Goal: Task Accomplishment & Management: Manage account settings

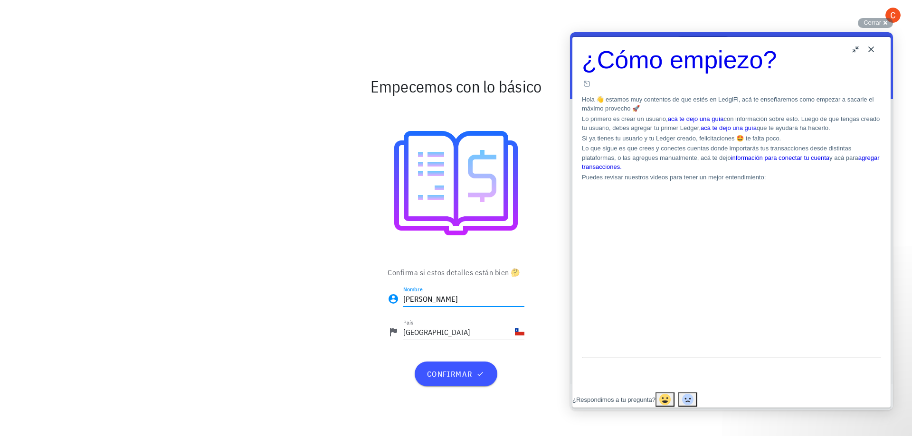
click at [442, 300] on input "[PERSON_NAME]" at bounding box center [463, 299] width 121 height 15
type input "[PERSON_NAME]"
click at [452, 379] on button "confirmar" at bounding box center [455, 374] width 82 height 25
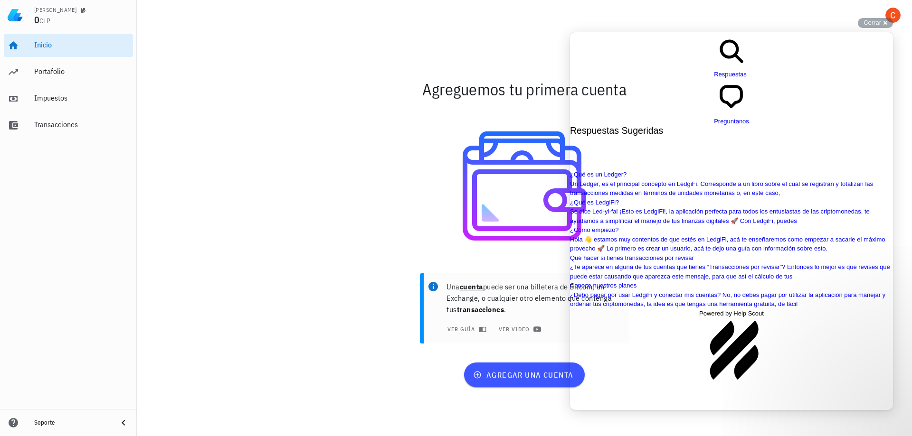
scroll to position [712, 0]
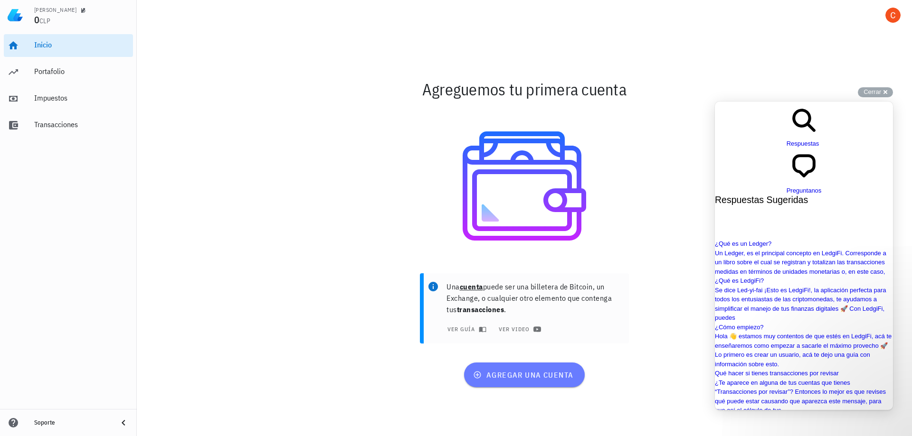
click at [502, 378] on span "agregar una cuenta" at bounding box center [524, 374] width 98 height 9
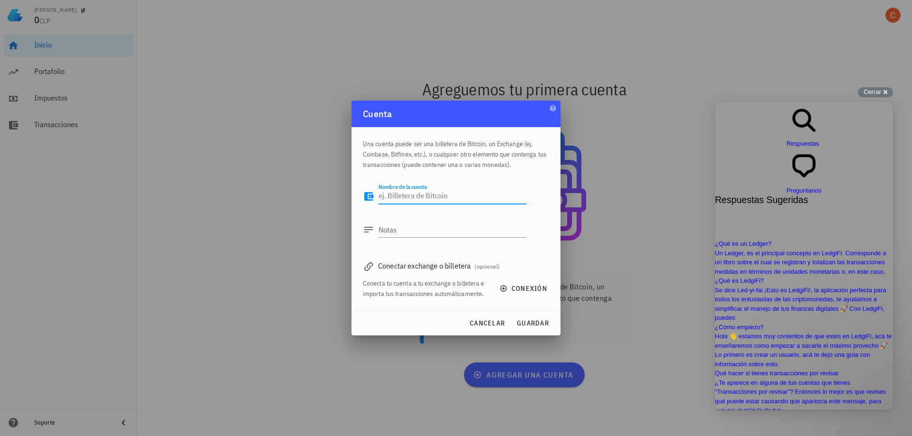
click at [419, 199] on textarea "Nombre de la cuenta" at bounding box center [452, 196] width 148 height 15
type textarea "Binance"
click at [475, 271] on div "Conectar exchange o billetera (opcional)" at bounding box center [456, 265] width 186 height 13
click at [416, 269] on div "Conectar exchange o billetera (opcional)" at bounding box center [456, 265] width 186 height 13
click at [503, 290] on icon "button" at bounding box center [503, 288] width 6 height 6
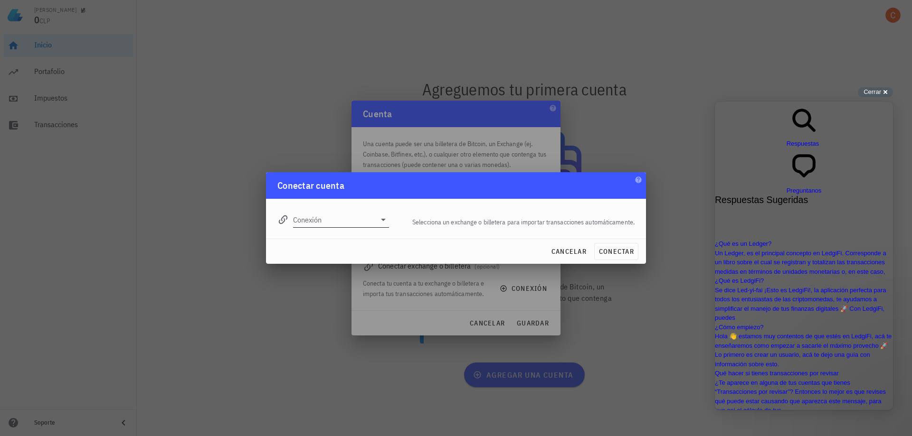
click at [386, 218] on icon at bounding box center [382, 219] width 11 height 11
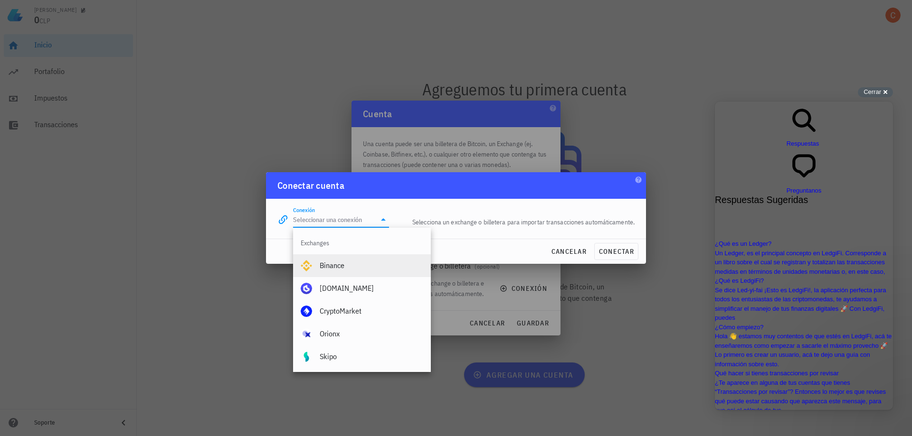
click at [348, 267] on div "Binance" at bounding box center [372, 265] width 104 height 9
type input "Binance"
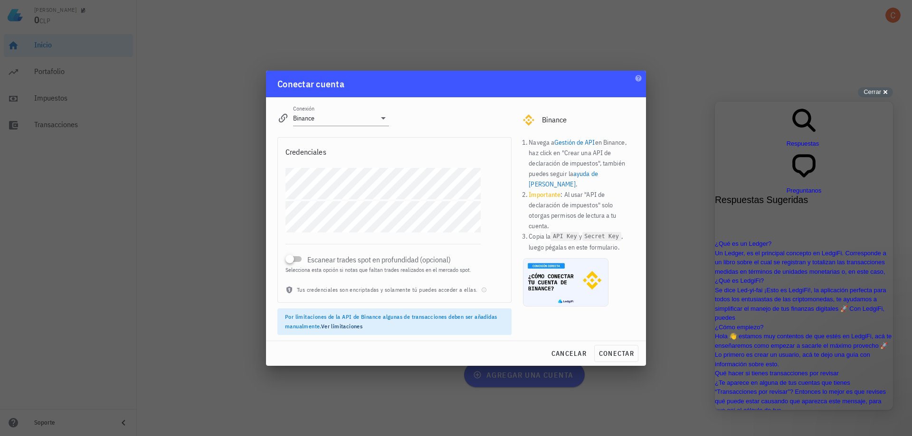
click at [486, 183] on div "Escanear trades spot en profundidad (opcional) Selecciona esta opción si notas …" at bounding box center [394, 226] width 233 height 117
click at [352, 240] on div "Escanear trades spot en profundidad (opcional) Selecciona esta opción si notas …" at bounding box center [382, 253] width 195 height 41
click at [304, 257] on div "Escanear trades spot en profundidad (opcional)" at bounding box center [382, 259] width 195 height 11
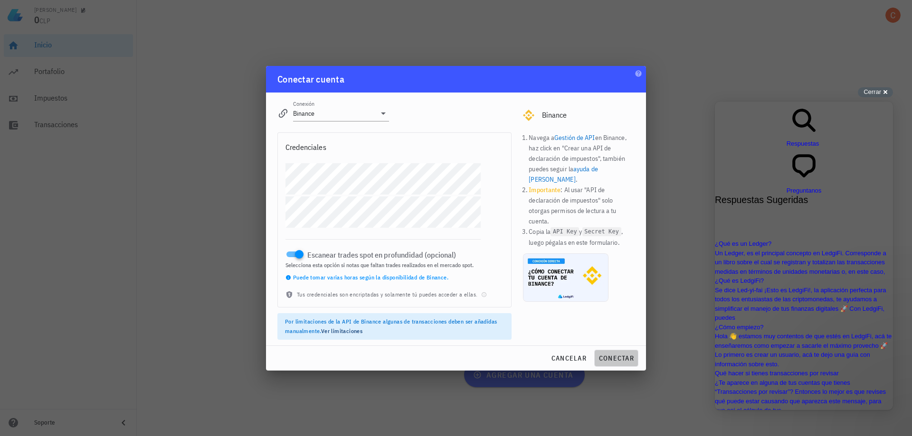
click at [622, 353] on button "conectar" at bounding box center [616, 358] width 44 height 17
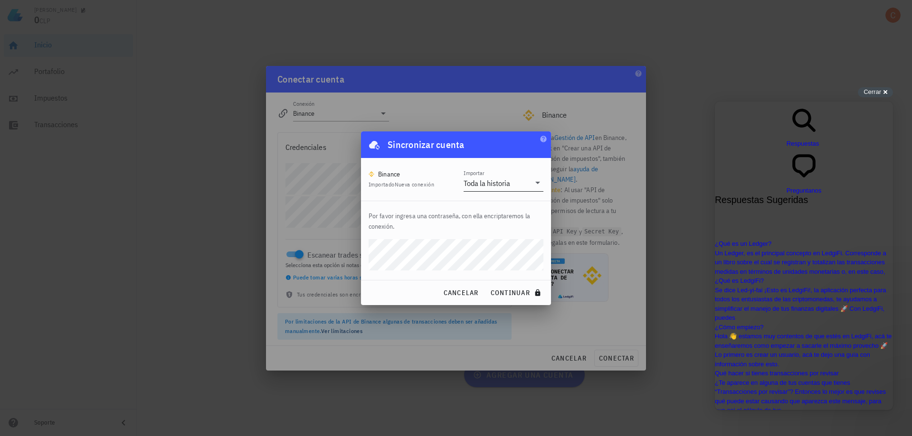
click at [541, 184] on icon at bounding box center [537, 182] width 11 height 11
click at [540, 184] on div "Toda la historia" at bounding box center [503, 190] width 80 height 23
click at [515, 287] on button "continuar" at bounding box center [516, 292] width 61 height 17
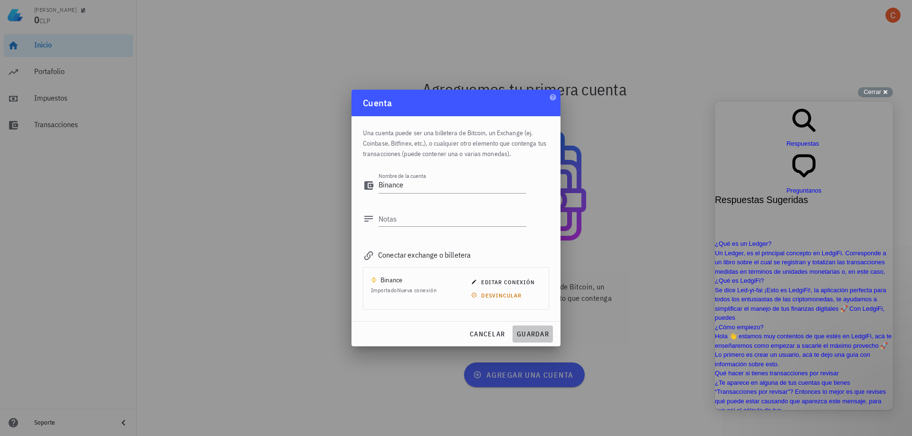
click at [530, 329] on button "guardar" at bounding box center [532, 334] width 40 height 17
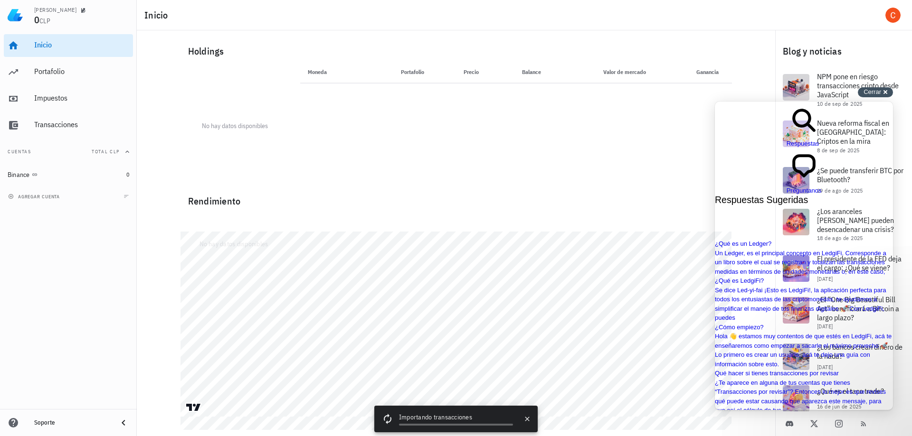
click at [881, 90] on div "Cerrar cross-small" at bounding box center [874, 92] width 35 height 10
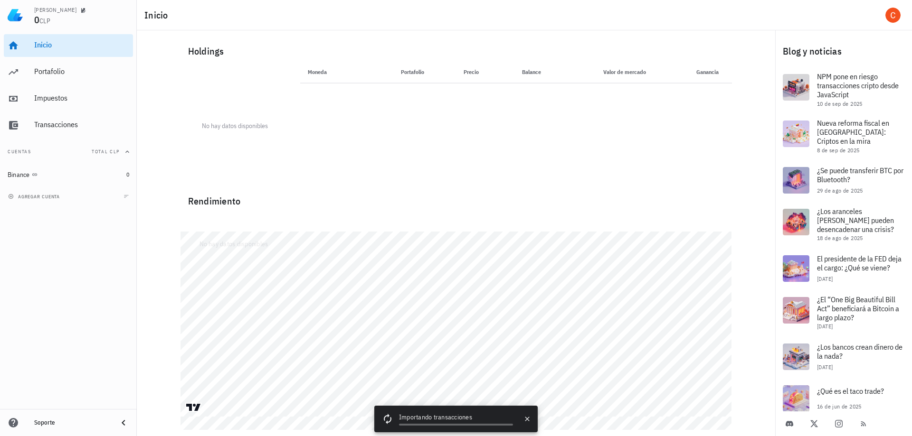
click at [326, 212] on div "No hay datos disponibles" at bounding box center [455, 220] width 551 height 23
click at [67, 75] on div "Portafolio" at bounding box center [81, 71] width 95 height 9
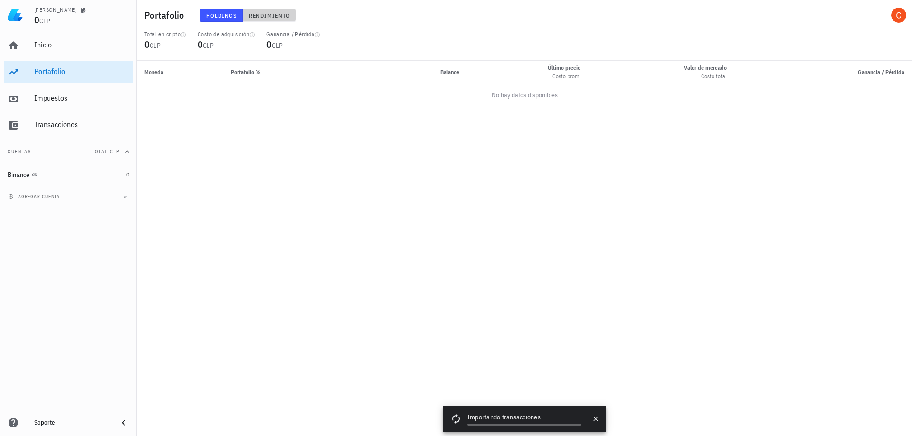
click at [267, 14] on span "Rendimiento" at bounding box center [269, 15] width 42 height 7
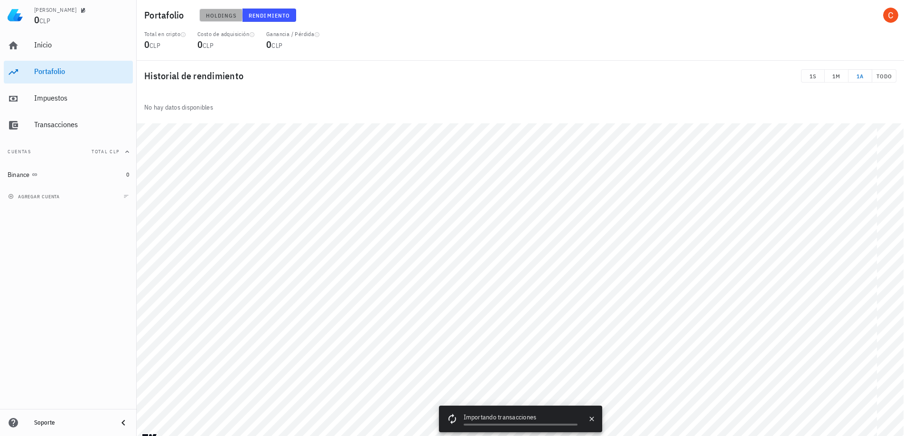
click at [226, 12] on span "Holdings" at bounding box center [221, 15] width 31 height 7
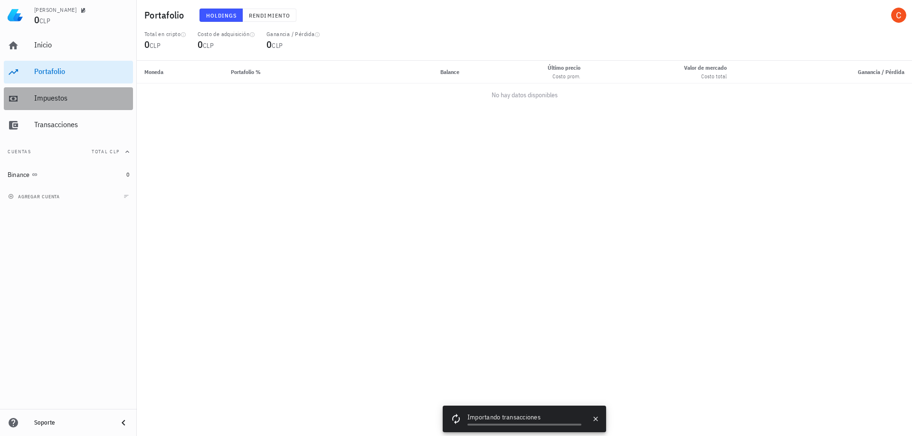
drag, startPoint x: 49, startPoint y: 88, endPoint x: 53, endPoint y: 95, distance: 7.9
click at [47, 90] on div "Impuestos" at bounding box center [81, 98] width 95 height 21
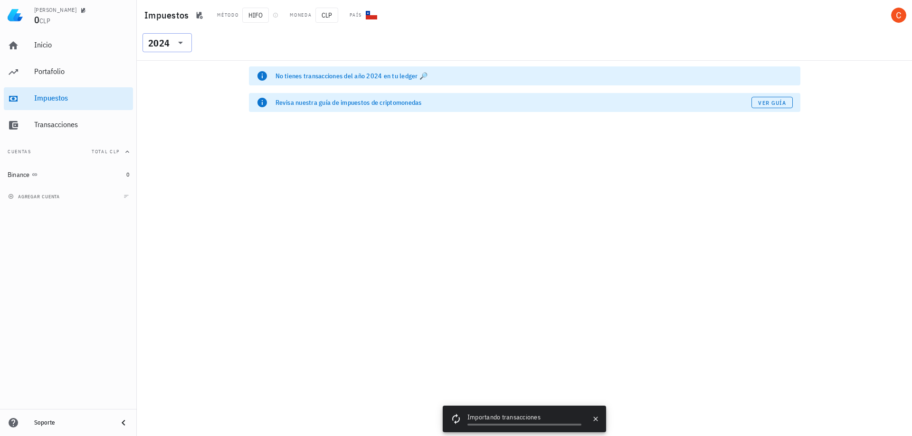
click at [171, 44] on input "text" at bounding box center [171, 42] width 1 height 15
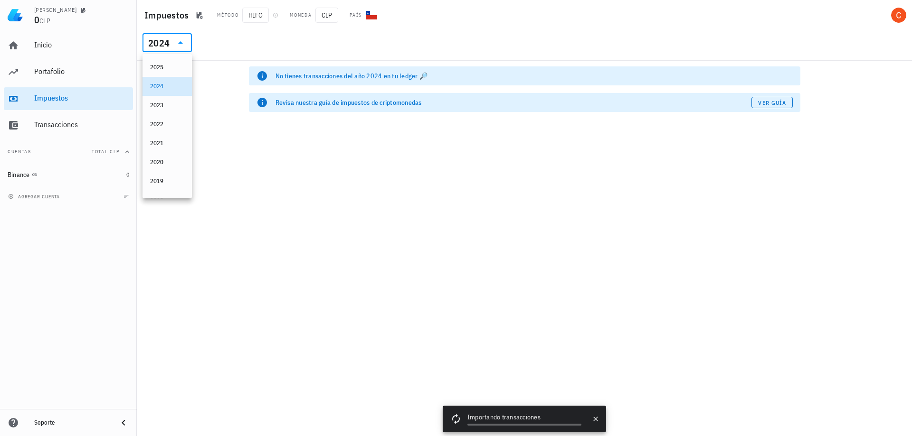
click at [201, 94] on div "No tienes transacciones del año 2024 en tu ledger 🔎 Revisa nuestra guía de impu…" at bounding box center [524, 249] width 775 height 376
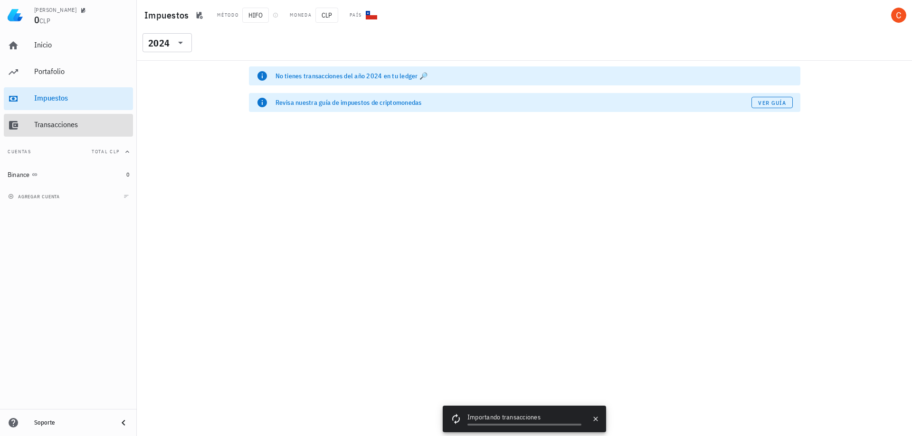
click at [85, 122] on div "Transacciones" at bounding box center [81, 124] width 95 height 9
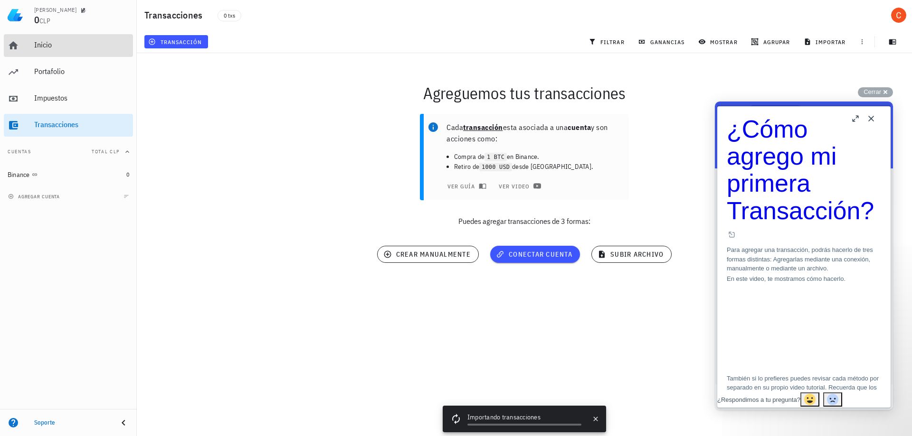
click at [53, 43] on div "Inicio" at bounding box center [81, 44] width 95 height 9
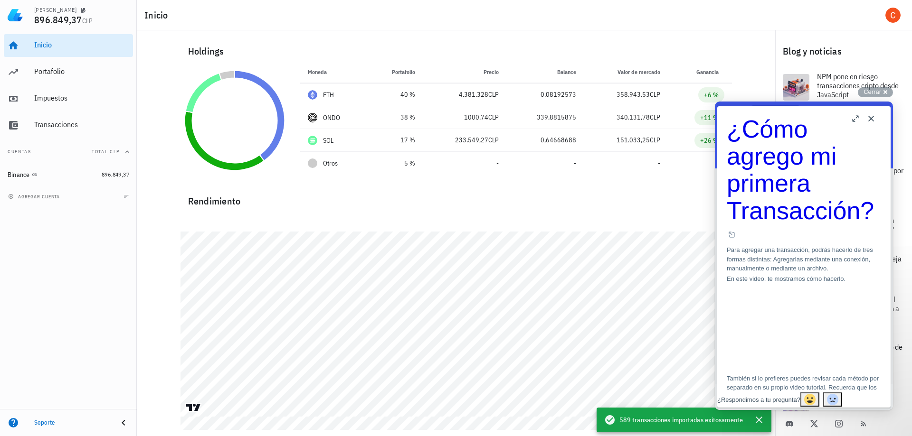
click at [875, 119] on button "Close" at bounding box center [870, 118] width 15 height 15
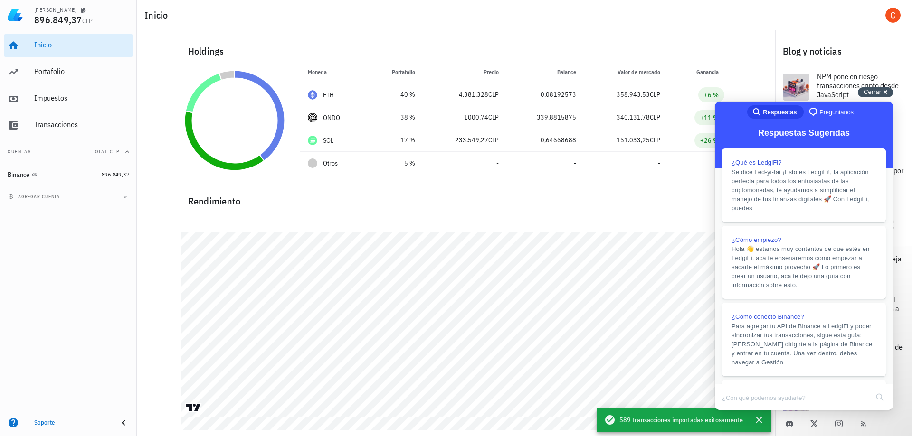
click at [881, 95] on div "Cerrar cross-small" at bounding box center [874, 92] width 35 height 10
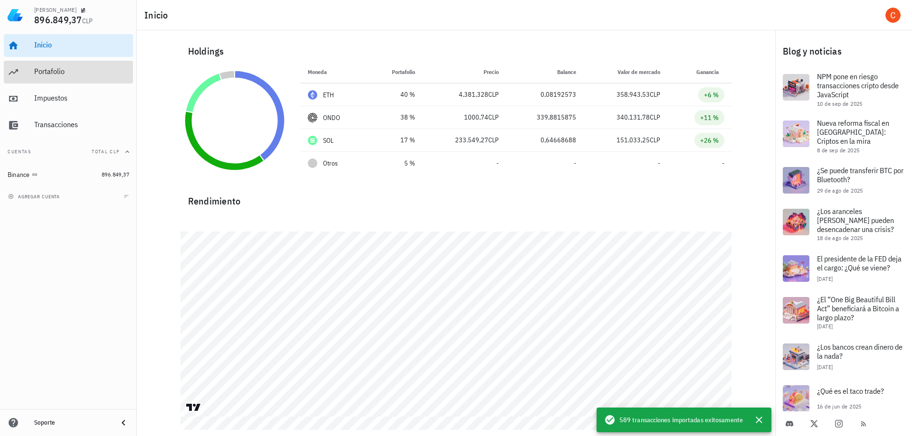
click at [63, 73] on div "Portafolio" at bounding box center [81, 71] width 95 height 9
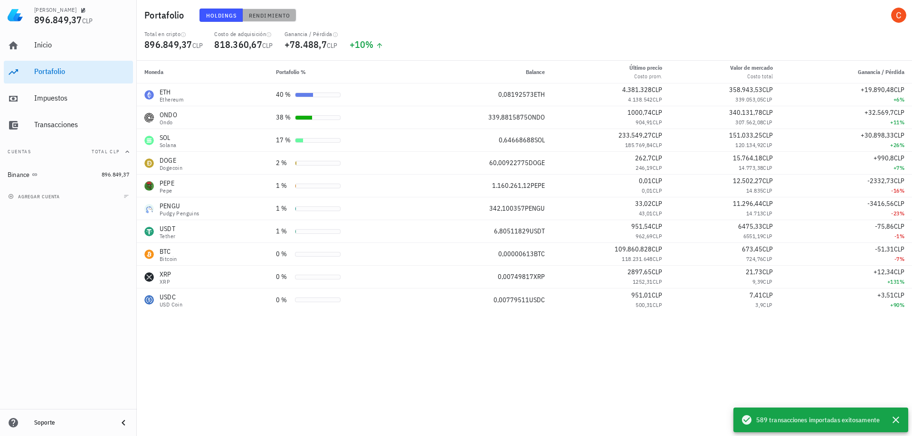
click at [262, 10] on button "Rendimiento" at bounding box center [270, 15] width 54 height 13
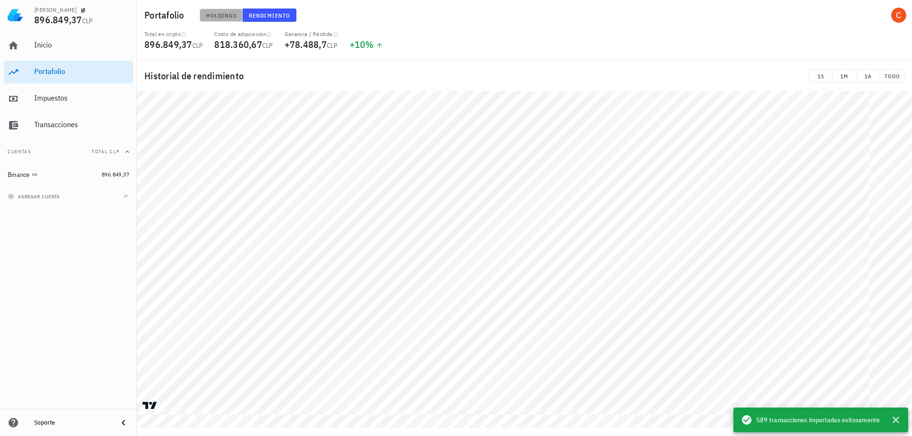
click at [219, 19] on span "Holdings" at bounding box center [221, 15] width 31 height 7
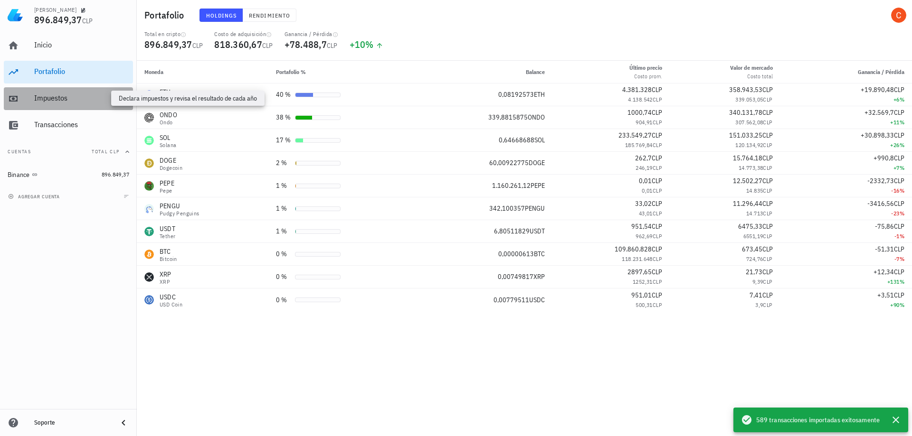
click at [64, 95] on div "Impuestos" at bounding box center [81, 98] width 95 height 9
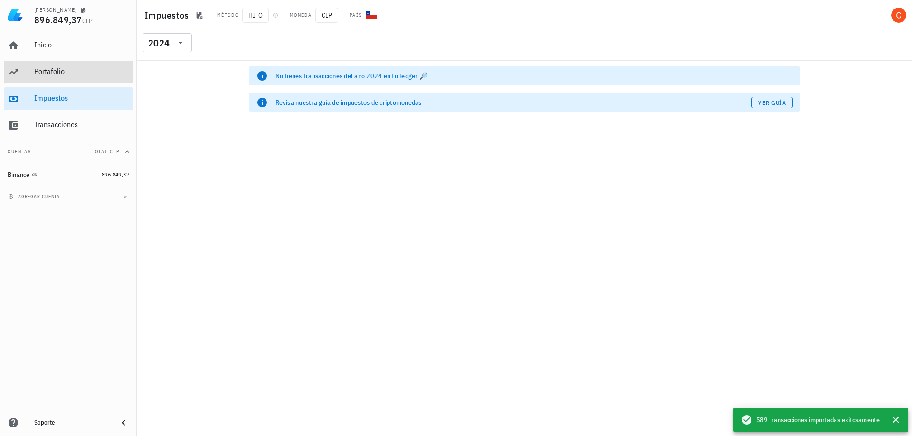
click at [54, 72] on div "Portafolio" at bounding box center [81, 71] width 95 height 9
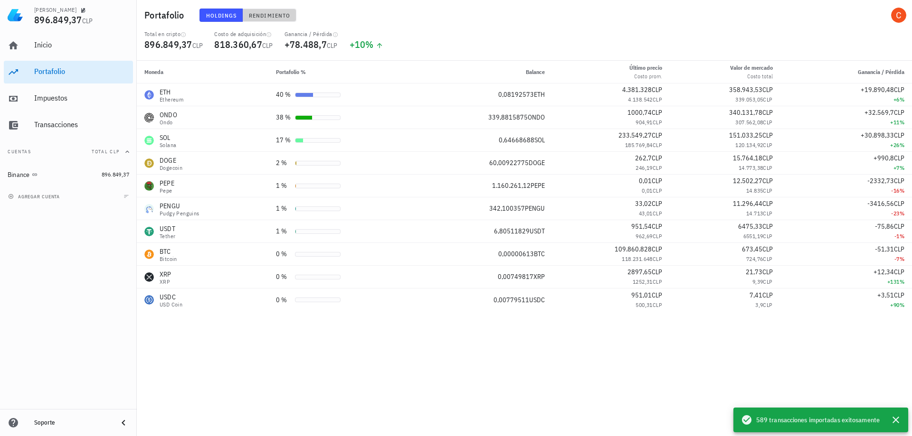
click at [269, 12] on span "Rendimiento" at bounding box center [269, 15] width 42 height 7
